Goal: Find specific fact: Find contact information

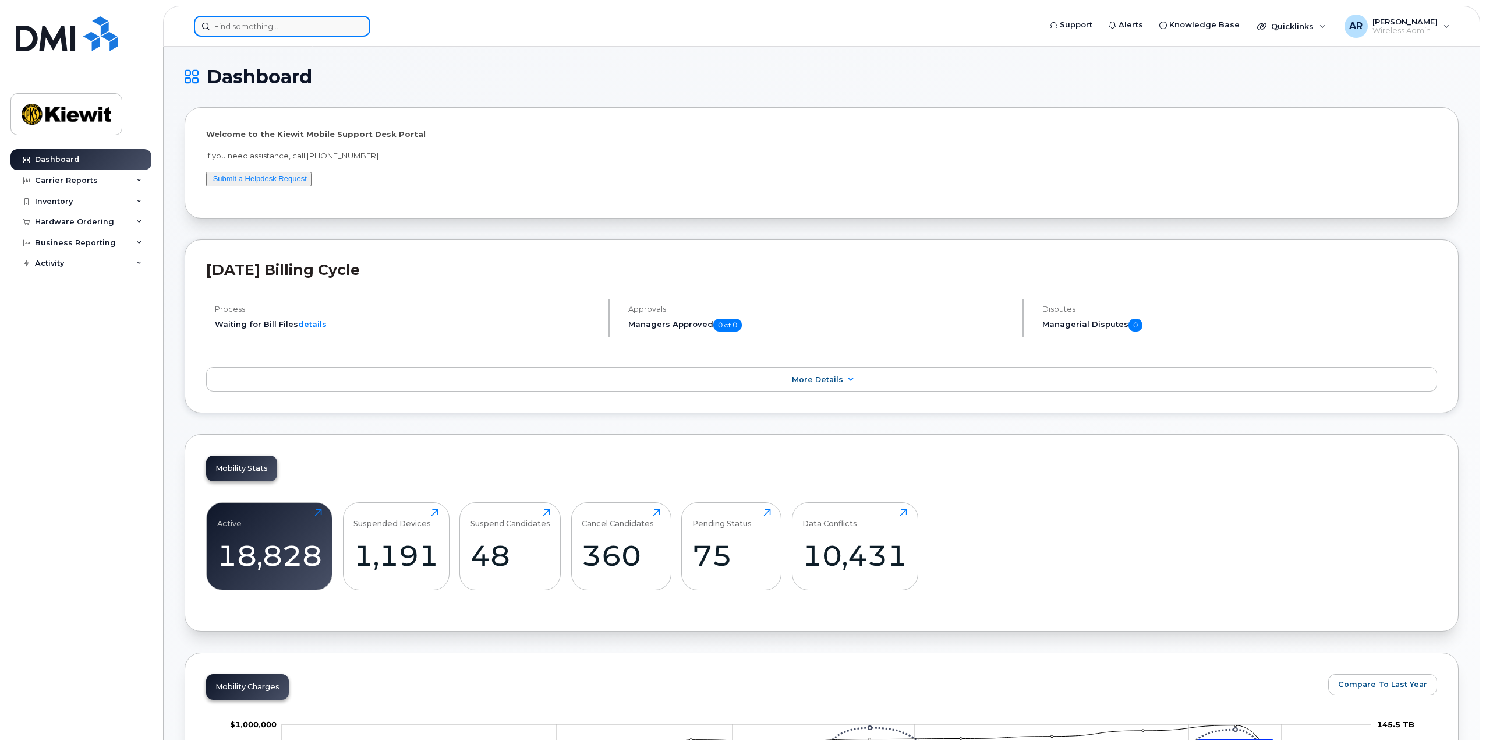
click at [250, 23] on input at bounding box center [282, 26] width 176 height 21
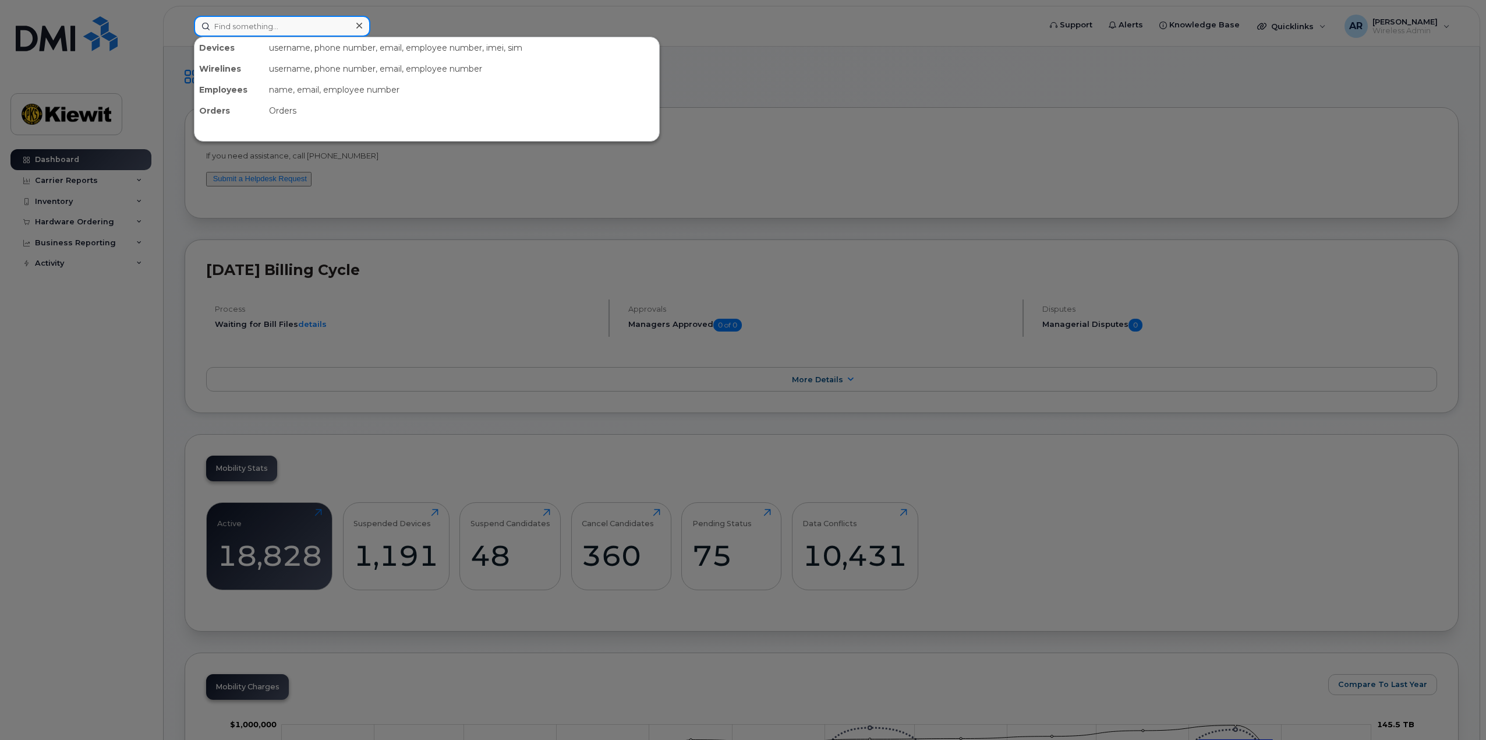
paste input "Bill.Mariucci"
type input "Bill.Mariucci"
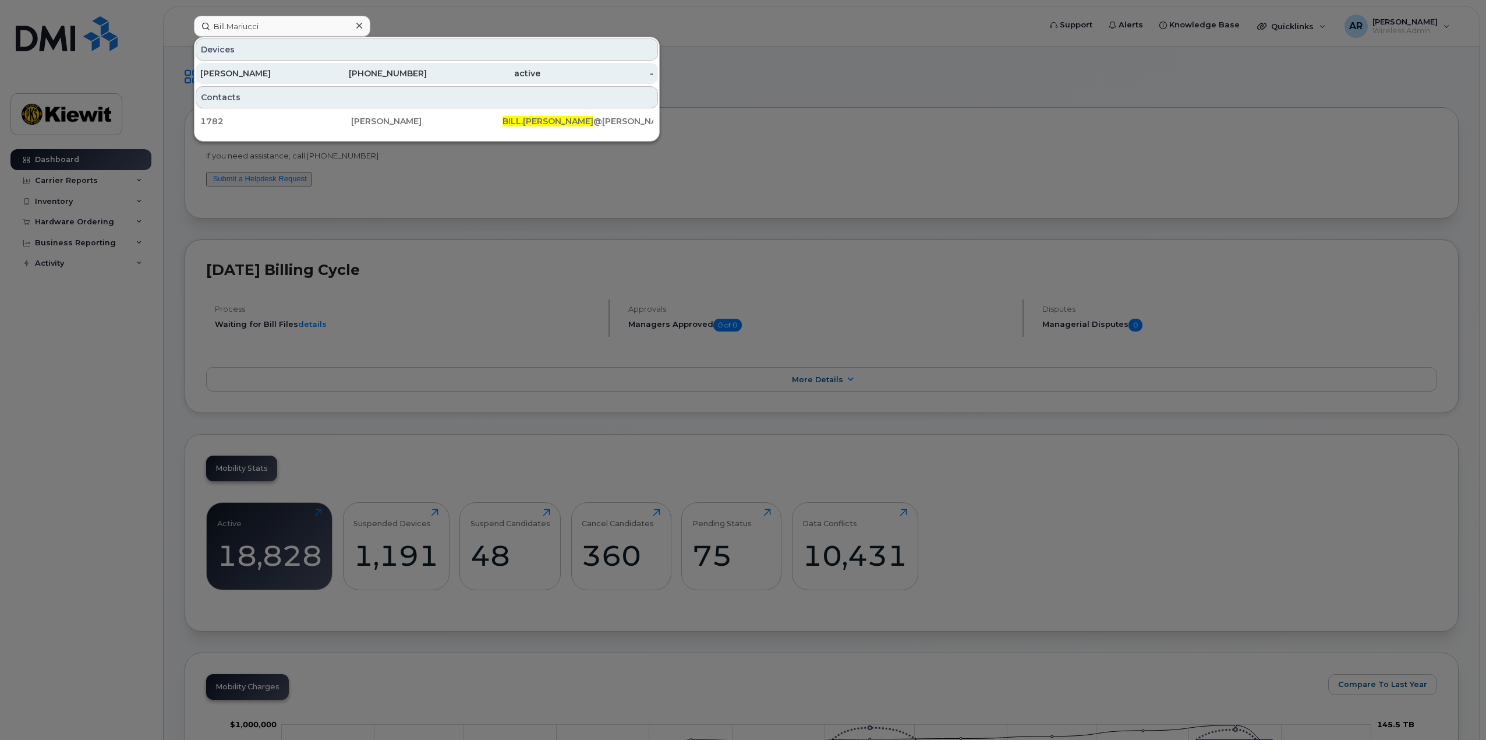
click at [321, 73] on div "503-849-8189" at bounding box center [371, 74] width 114 height 12
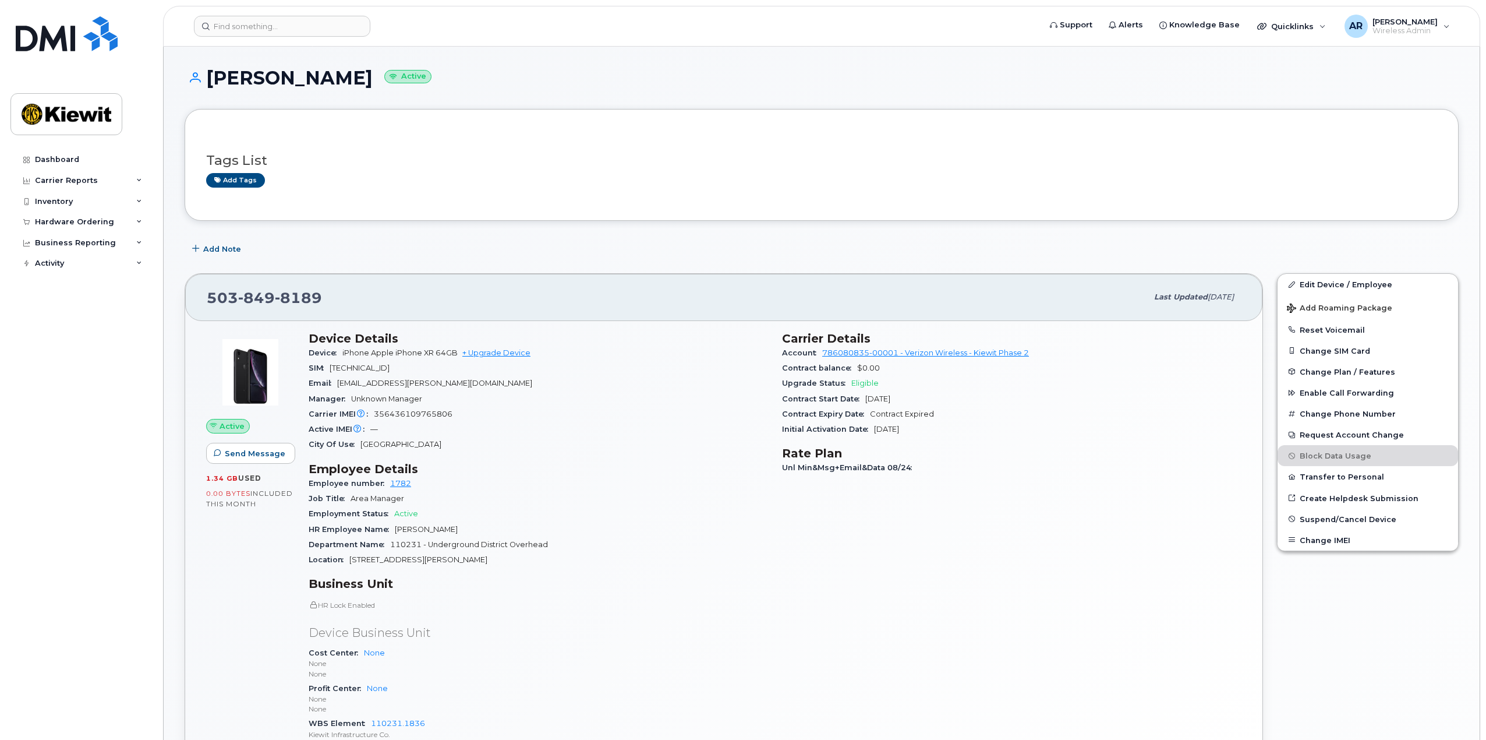
click at [118, 407] on div "Dashboard Carrier Reports Monthly Billing Data Daily Data Pooling Average Costi…" at bounding box center [82, 435] width 144 height 573
